Goal: Find specific page/section

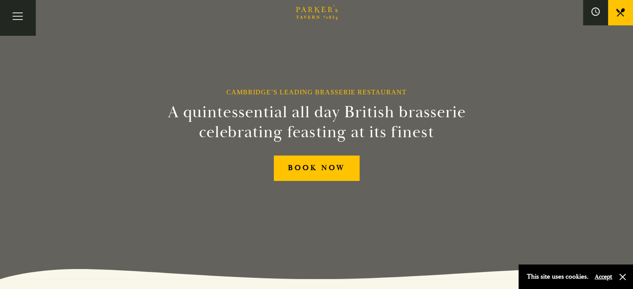
scroll to position [2, 0]
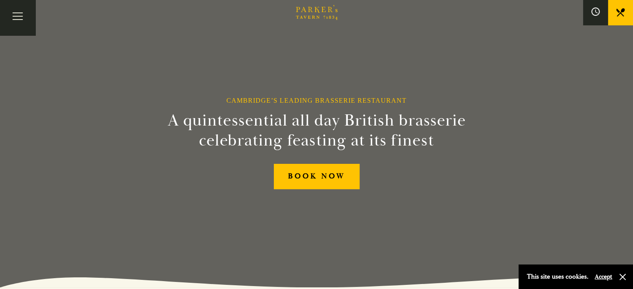
click at [0, 0] on link "Menus" at bounding box center [0, 0] width 0 height 0
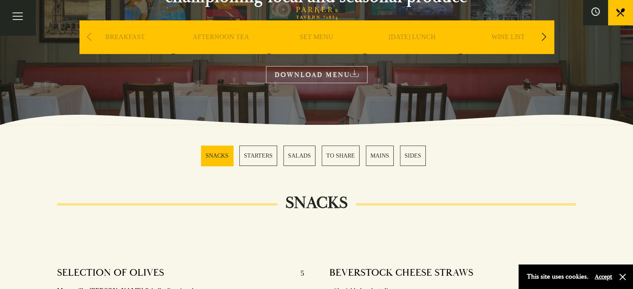
scroll to position [250, 0]
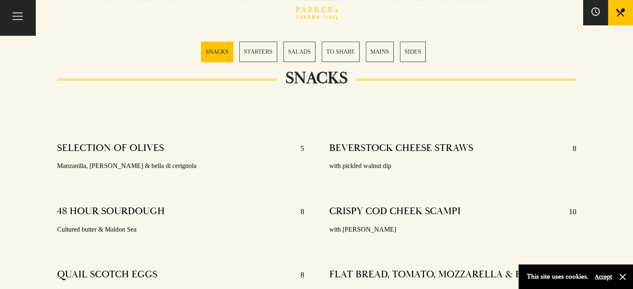
click at [376, 53] on link "MAINS" at bounding box center [380, 52] width 28 height 20
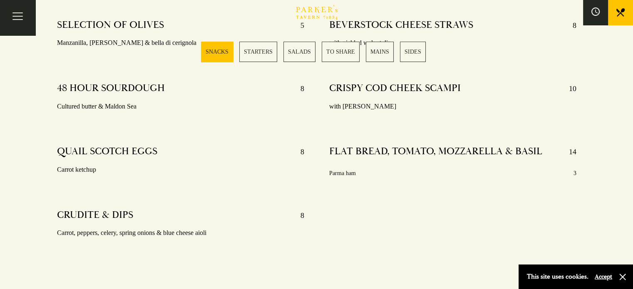
scroll to position [324, 0]
